Goal: Contribute content

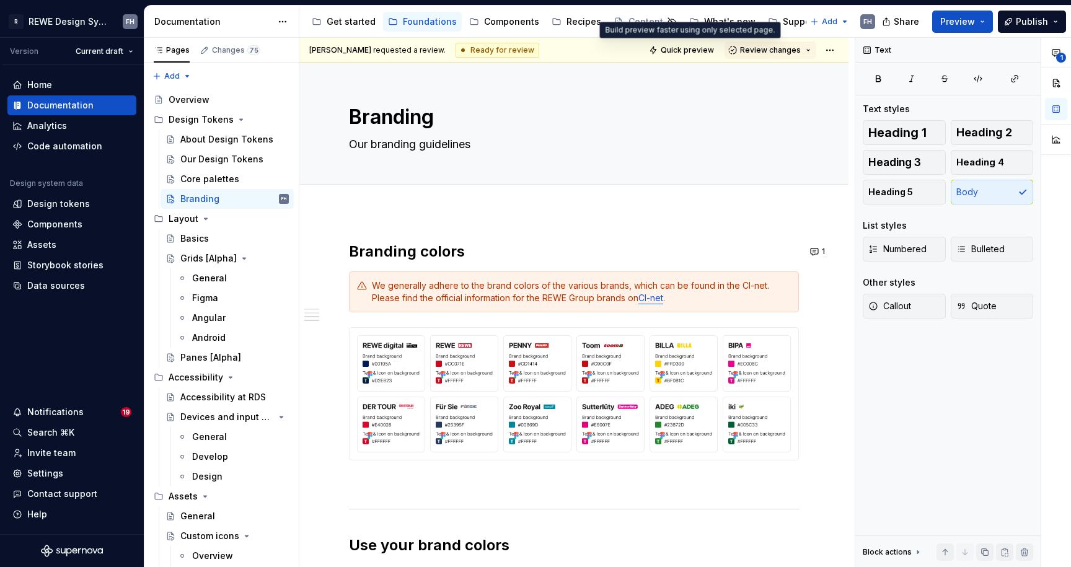
scroll to position [939, 0]
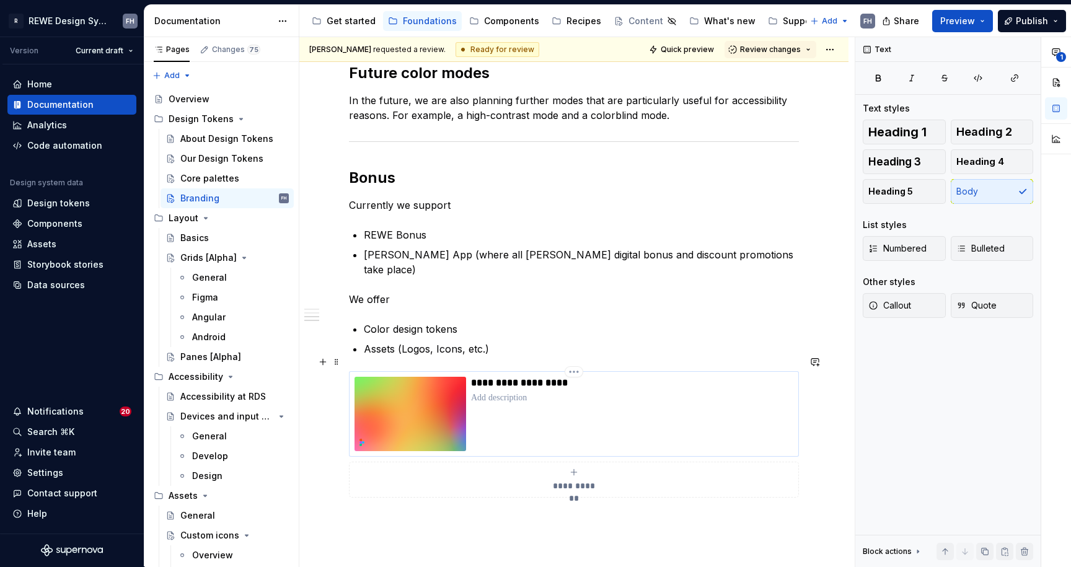
click at [555, 389] on div "**********" at bounding box center [632, 414] width 322 height 74
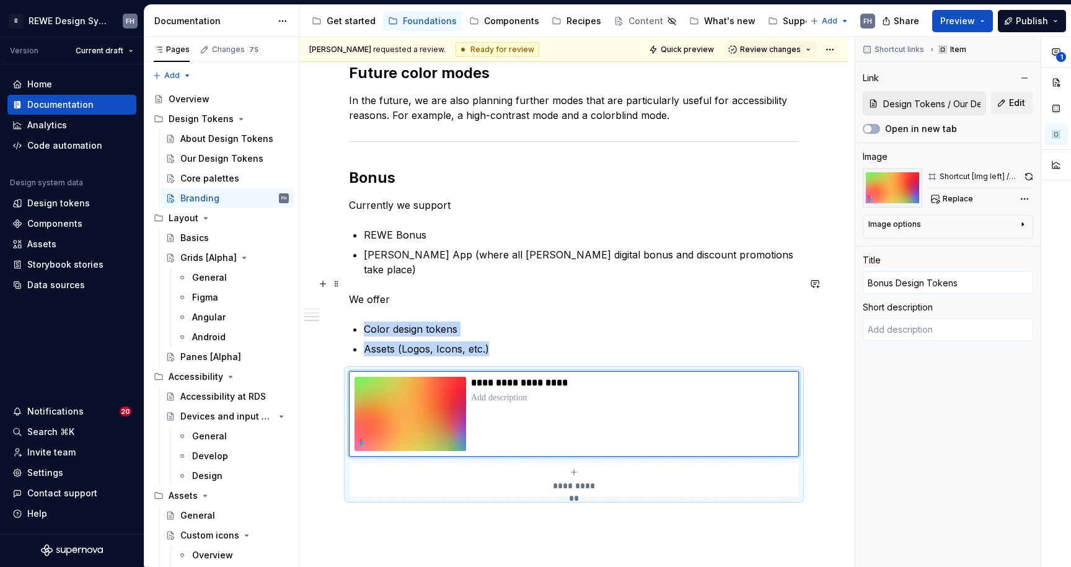
type textarea "*"
click at [433, 385] on img at bounding box center [410, 414] width 112 height 74
type input "Design Tokens / Our Design Tokens/ Bonus"
click at [957, 197] on span "Replace" at bounding box center [957, 199] width 30 height 10
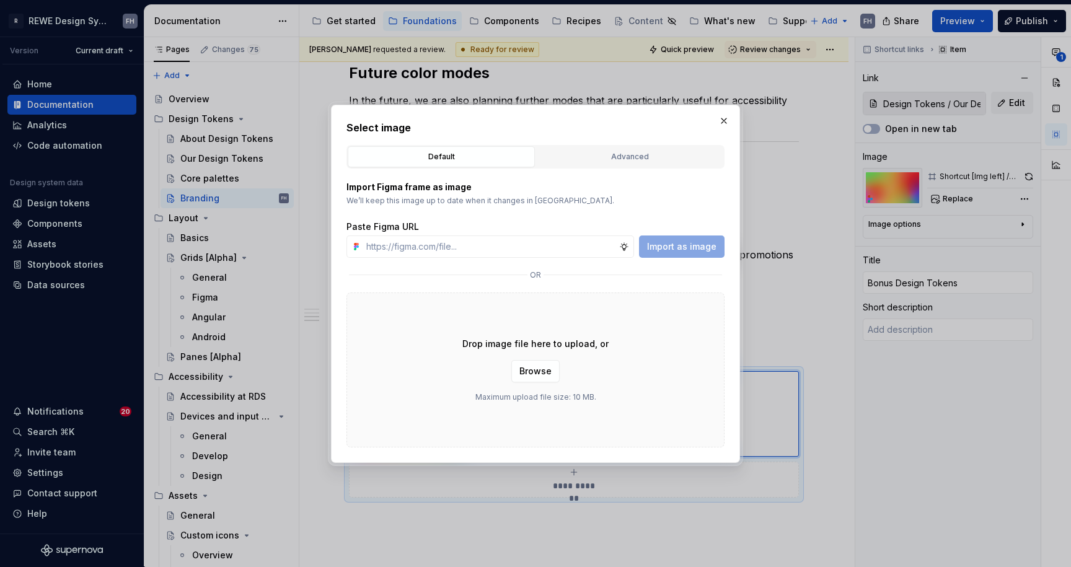
click at [725, 116] on button "button" at bounding box center [723, 120] width 17 height 17
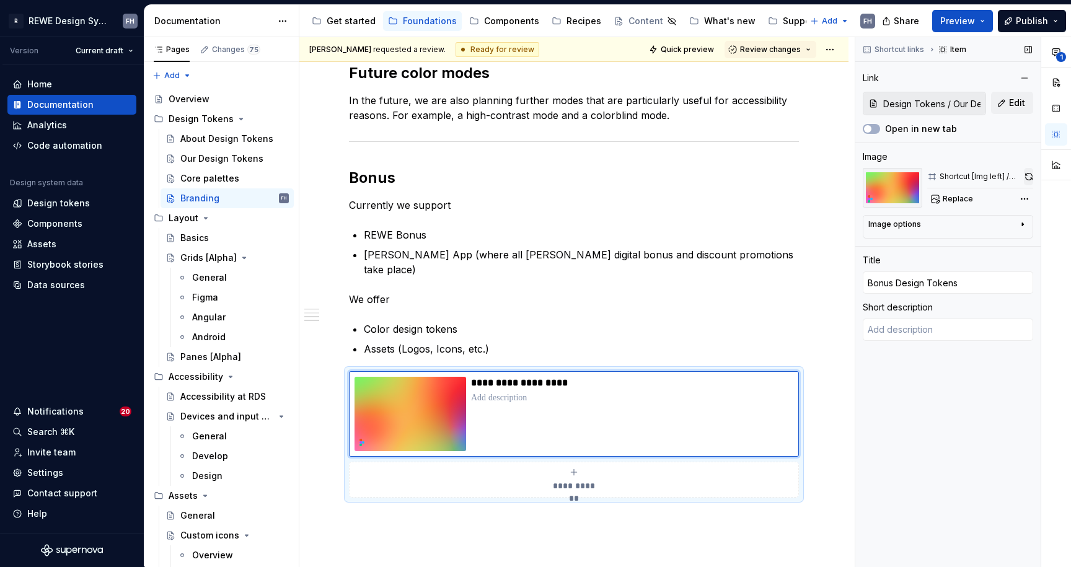
click at [1027, 175] on button "button" at bounding box center [1028, 176] width 9 height 17
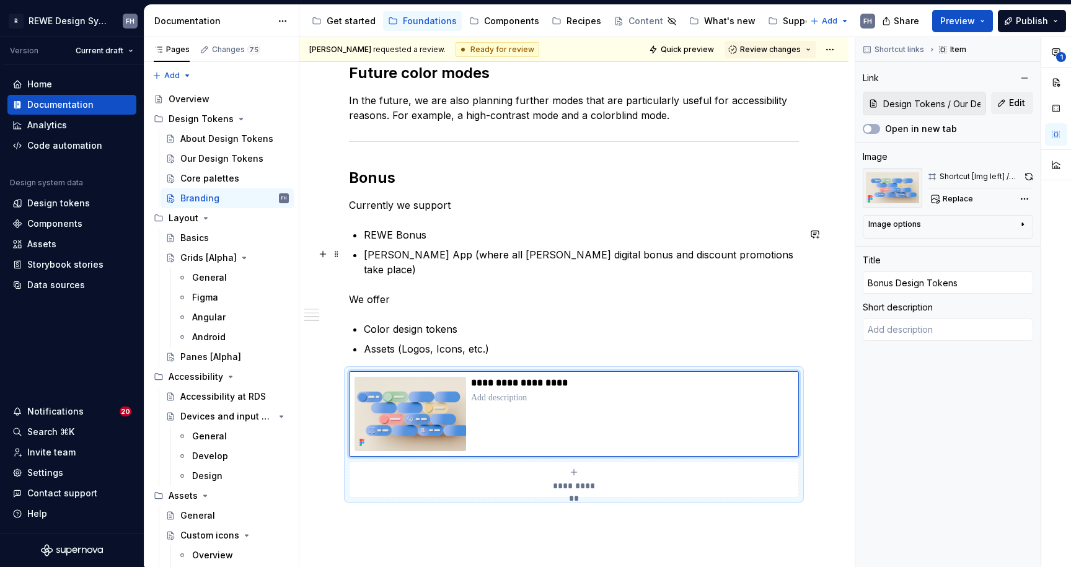
click at [501, 258] on p "PENNY App (where all PENNY digital bonus and discount promotions take place)" at bounding box center [581, 262] width 435 height 30
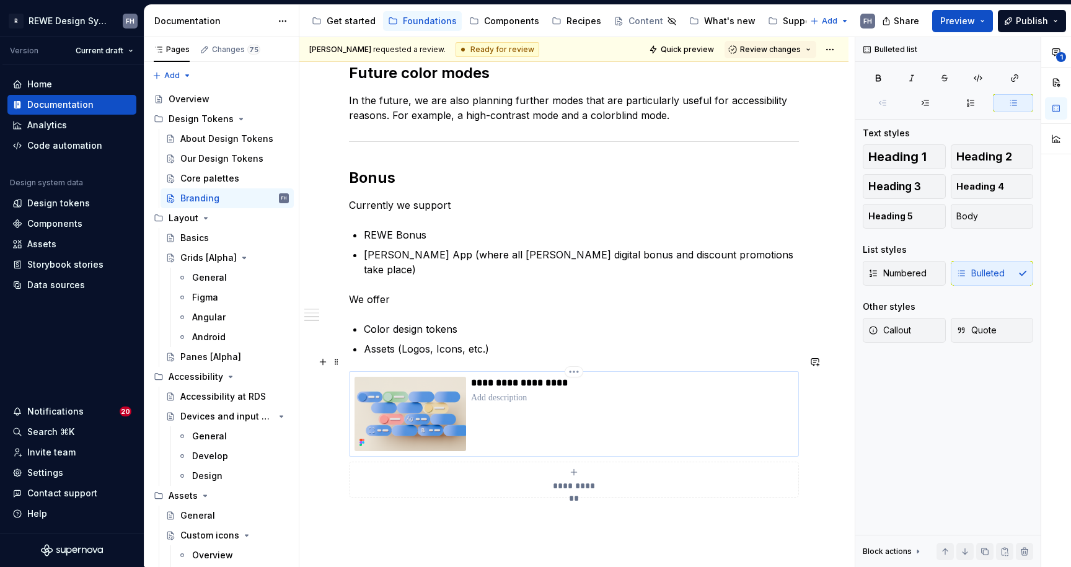
click at [501, 377] on p "**********" at bounding box center [632, 383] width 322 height 12
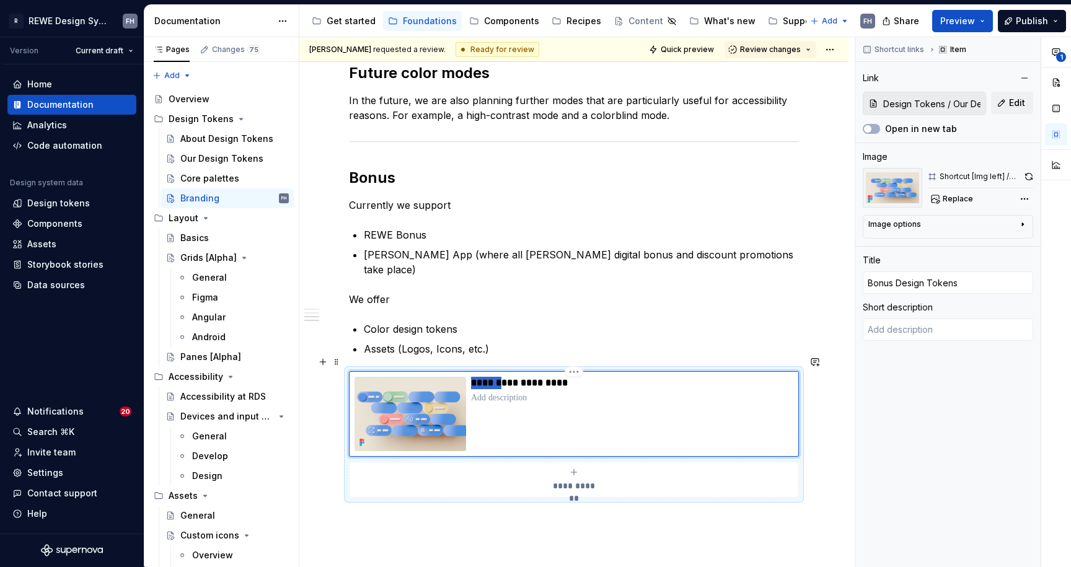
drag, startPoint x: 507, startPoint y: 366, endPoint x: 470, endPoint y: 364, distance: 36.6
click at [470, 377] on div "**********" at bounding box center [573, 414] width 439 height 74
type textarea "*"
type input "Design Tokens"
click at [581, 377] on p "**********" at bounding box center [632, 383] width 322 height 12
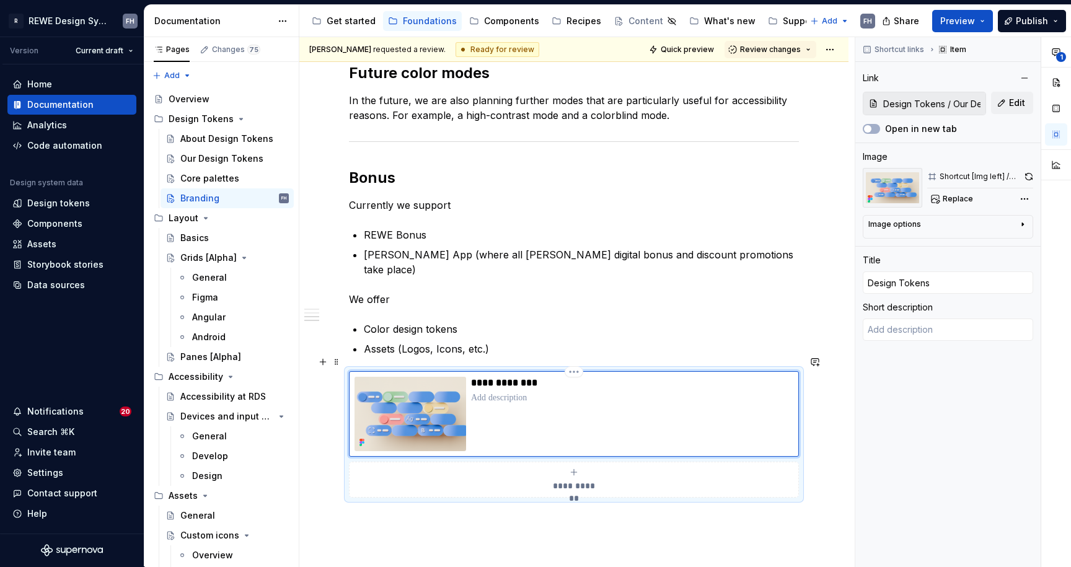
type textarea "*"
type input "Design Tokens:"
type textarea "*"
type input "Design Tokens:"
type textarea "*"
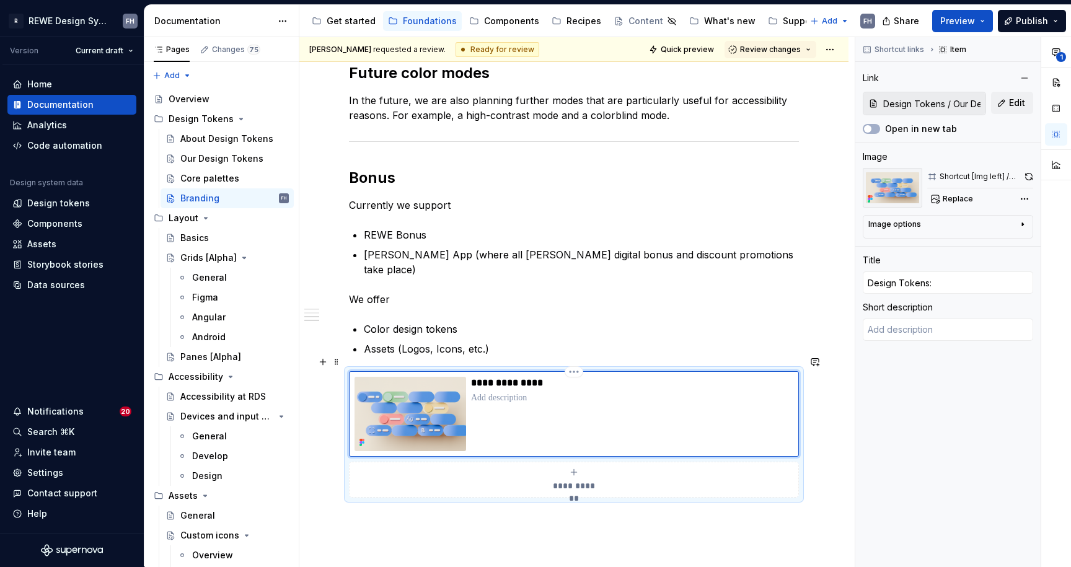
type input "Design Tokens: B"
type textarea "*"
type input "Design Tokens: Bo"
type textarea "*"
type input "Design Tokens: Bon"
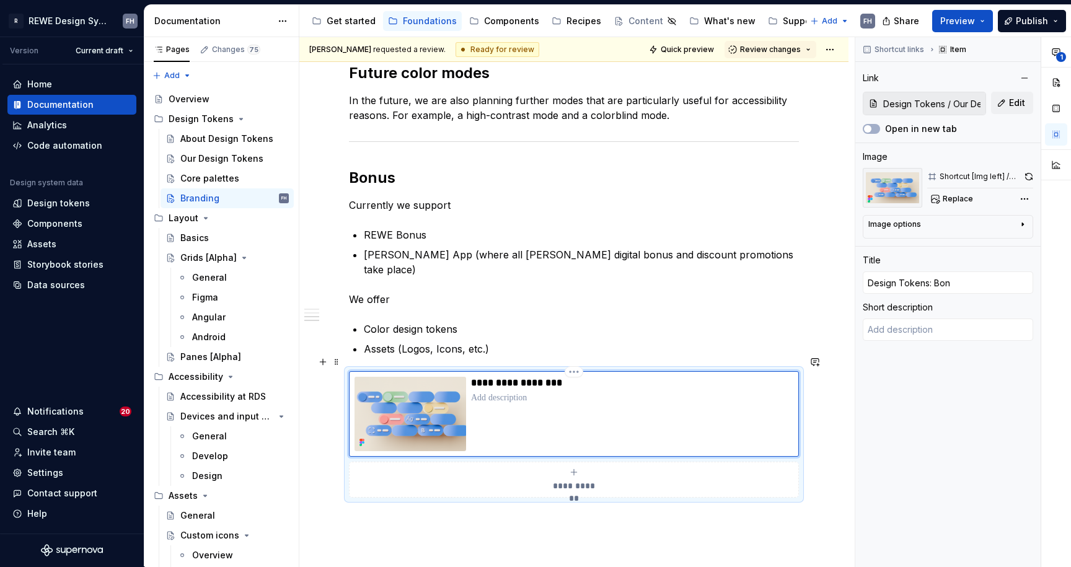
type textarea "*"
type input "Design Tokens: Bonu"
type textarea "*"
type input "Design Tokens: Bonus"
click at [501, 341] on p "Assets (Logos, Icons, etc.)" at bounding box center [581, 348] width 435 height 15
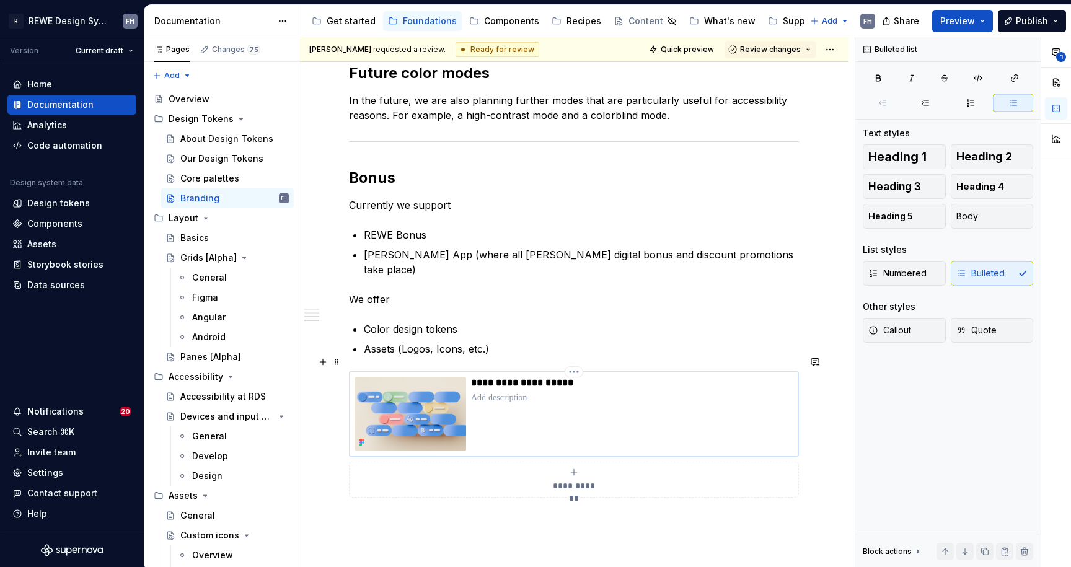
click at [527, 392] on p at bounding box center [632, 398] width 322 height 12
type textarea "*"
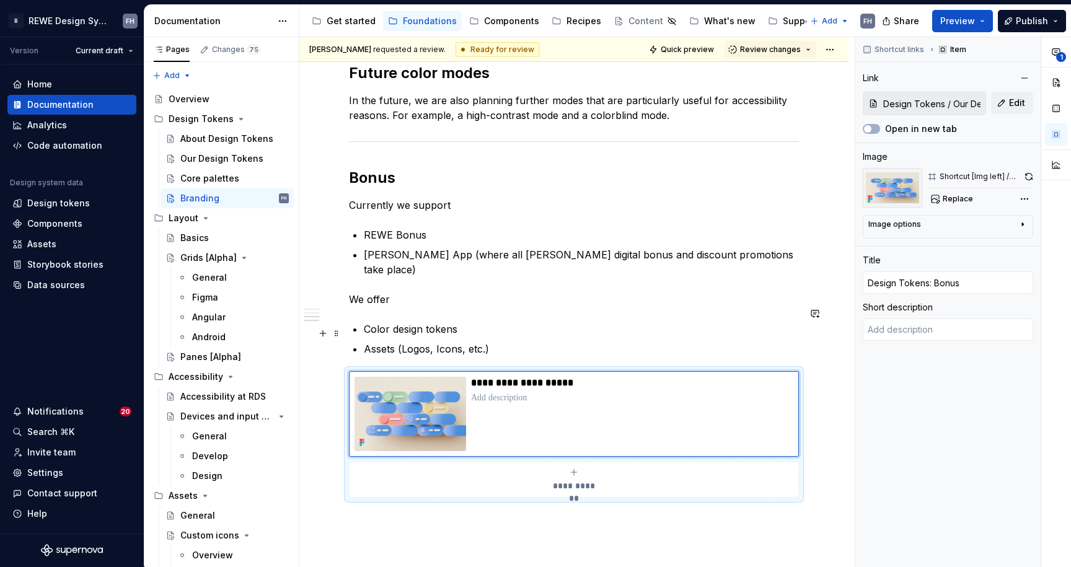
click at [525, 341] on p "Assets (Logos, Icons, etc.)" at bounding box center [581, 348] width 435 height 15
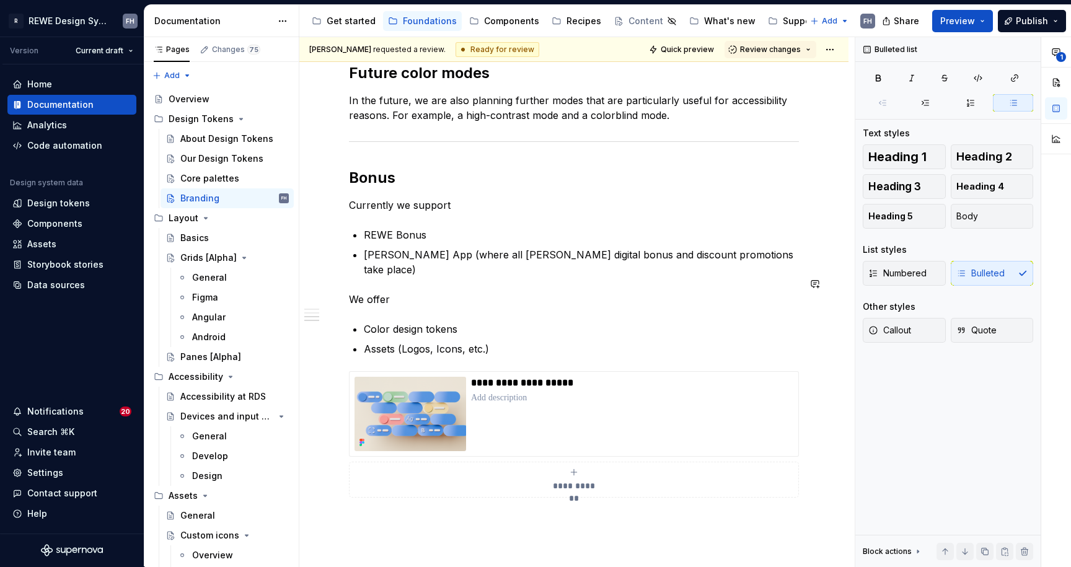
scroll to position [936, 0]
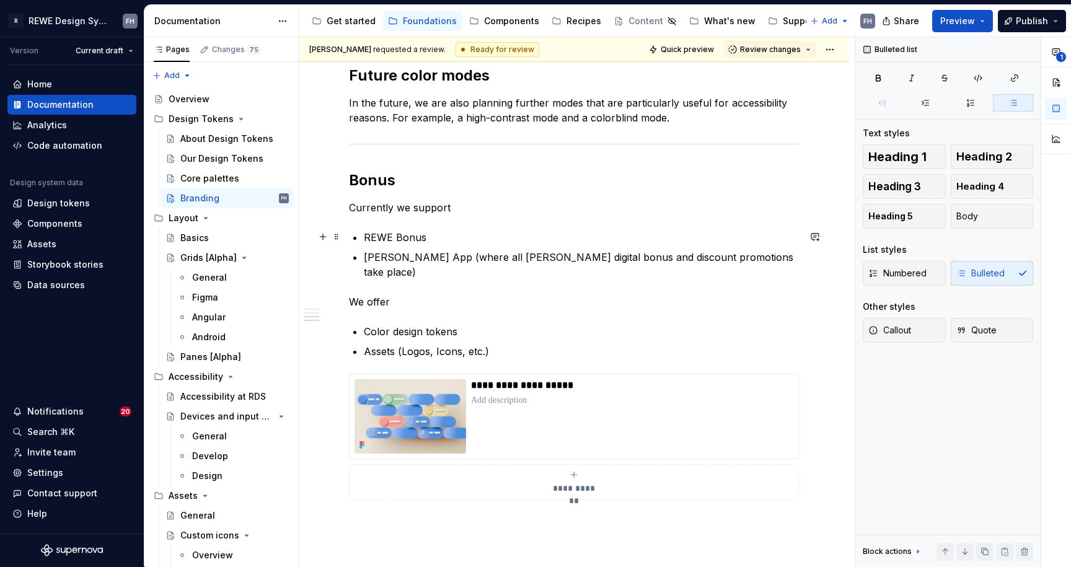
click at [473, 239] on p "REWE Bonus" at bounding box center [581, 237] width 435 height 15
click at [484, 206] on p "Currently we support" at bounding box center [574, 207] width 450 height 15
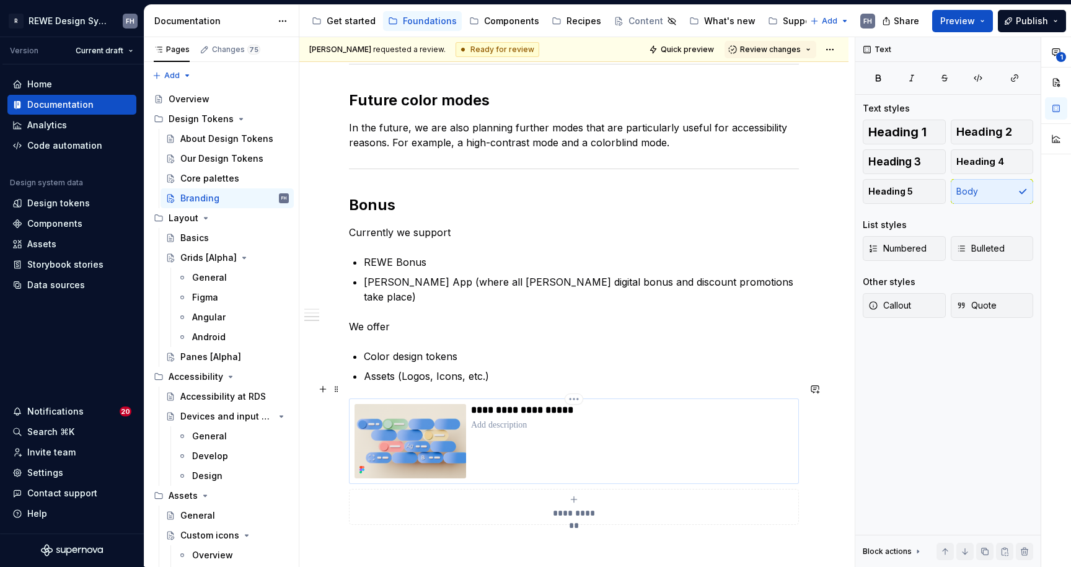
scroll to position [933, 0]
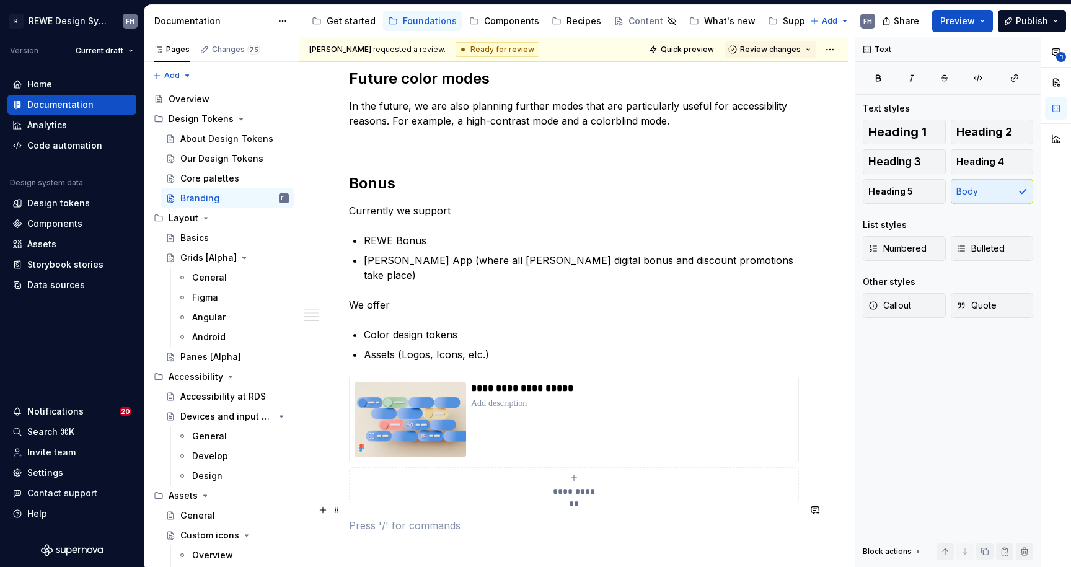
click at [416, 518] on p at bounding box center [574, 525] width 450 height 15
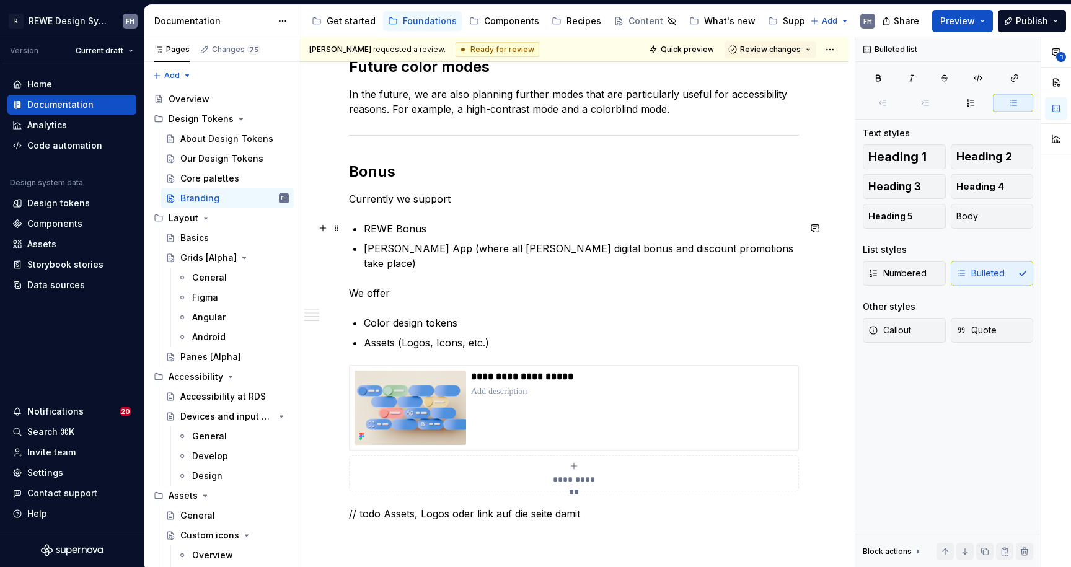
click at [517, 226] on p "REWE Bonus" at bounding box center [581, 228] width 435 height 15
type textarea "*"
click at [454, 226] on p "REWE Bonus" at bounding box center [581, 228] width 435 height 15
